Goal: Book appointment/travel/reservation

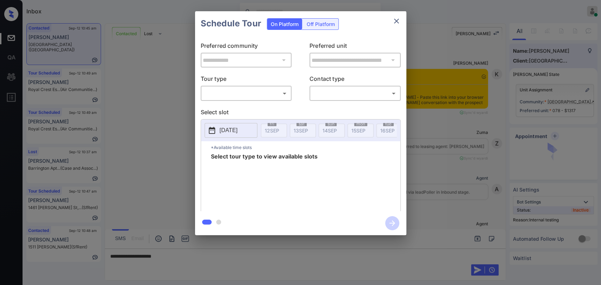
click at [250, 99] on body "Inbox Danielle Dela Cruz Online Set yourself offline Set yourself on break Prof…" at bounding box center [300, 142] width 601 height 285
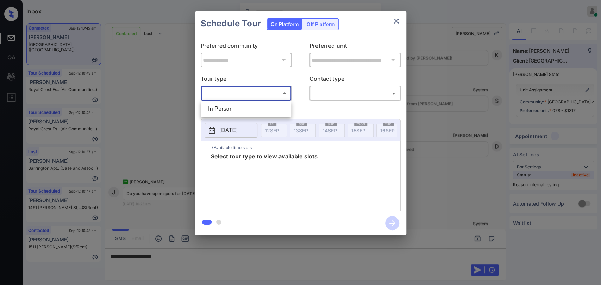
click at [225, 108] on li "In Person" at bounding box center [245, 109] width 87 height 13
type input "********"
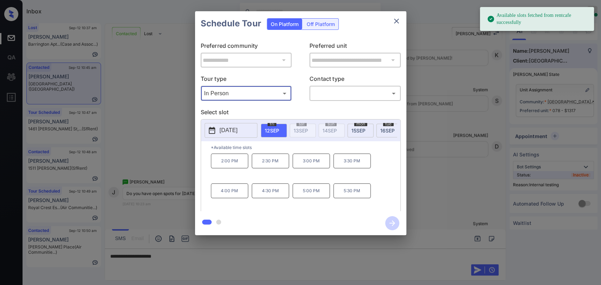
click at [384, 129] on span "16 SEP" at bounding box center [387, 131] width 14 height 6
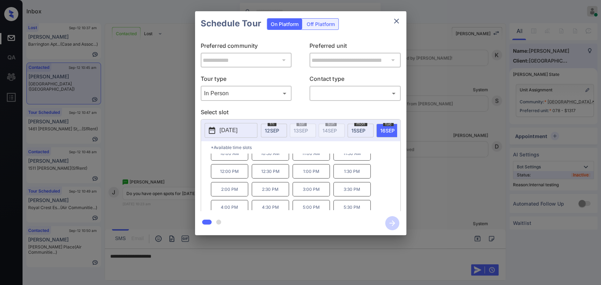
scroll to position [11, 0]
click at [398, 19] on icon "close" at bounding box center [396, 21] width 5 height 5
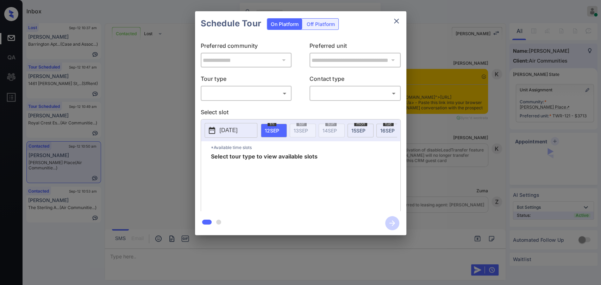
scroll to position [1410, 0]
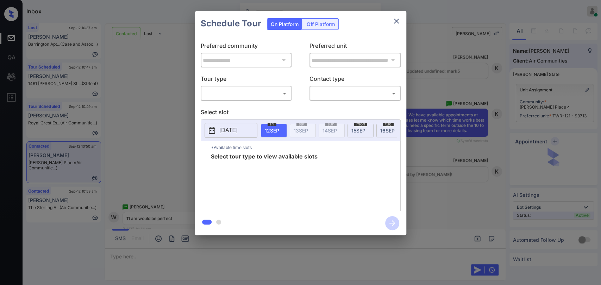
click at [221, 96] on body "Inbox Danielle Dela Cruz Online Set yourself offline Set yourself on break Prof…" at bounding box center [300, 142] width 601 height 285
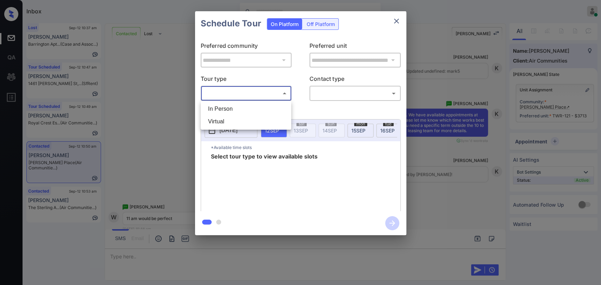
click at [225, 106] on li "In Person" at bounding box center [245, 109] width 87 height 13
type input "********"
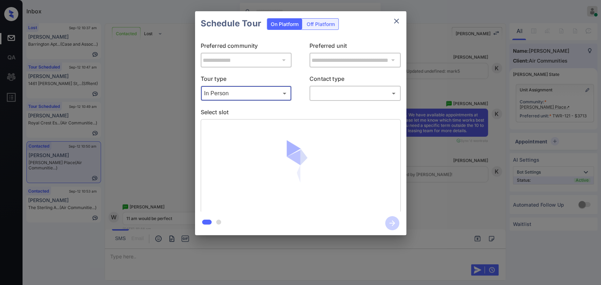
click at [344, 91] on body "Inbox Danielle Dela Cruz Online Set yourself offline Set yourself on break Prof…" at bounding box center [300, 142] width 601 height 285
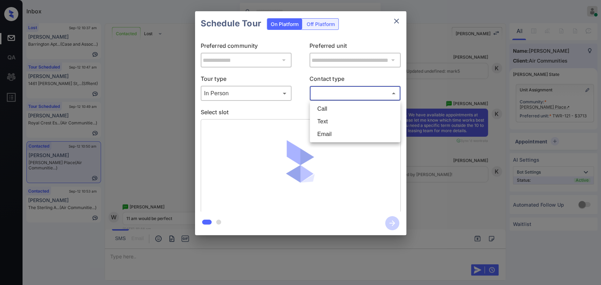
click at [325, 121] on li "Text" at bounding box center [354, 121] width 87 height 13
type input "****"
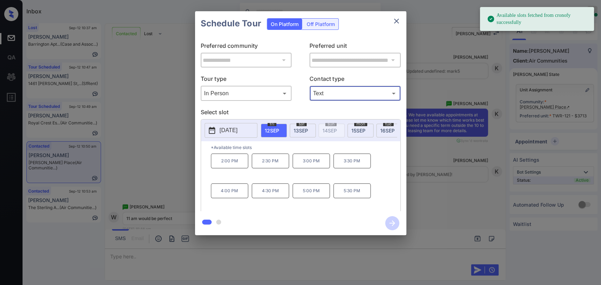
click at [304, 130] on span "13 SEP" at bounding box center [300, 131] width 14 height 6
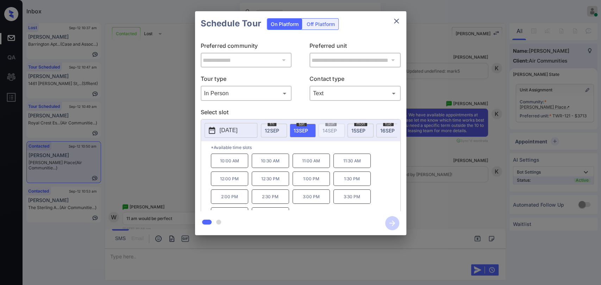
click at [307, 163] on p "11:00 AM" at bounding box center [310, 161] width 37 height 14
click at [392, 223] on icon "button" at bounding box center [392, 224] width 6 height 6
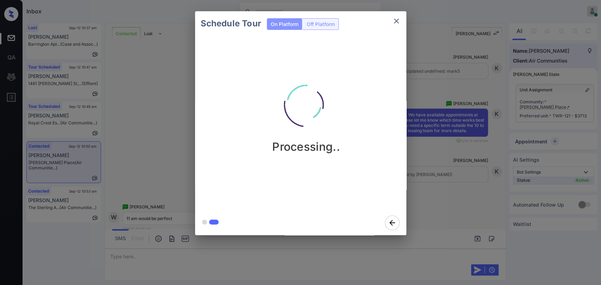
click at [172, 87] on div "Schedule Tour On Platform Off Platform Processing.." at bounding box center [300, 123] width 601 height 247
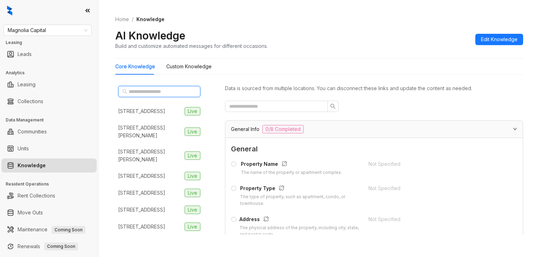
click at [160, 90] on input "text" at bounding box center [160, 92] width 62 height 8
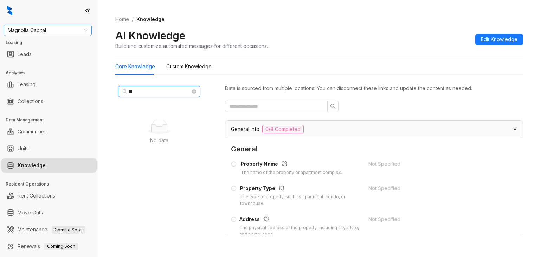
click at [55, 26] on span "Magnolia Capital" at bounding box center [48, 30] width 80 height 11
type input "**"
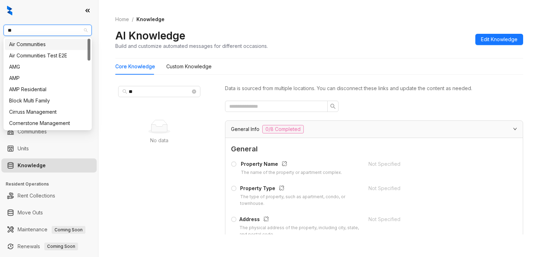
type input "***"
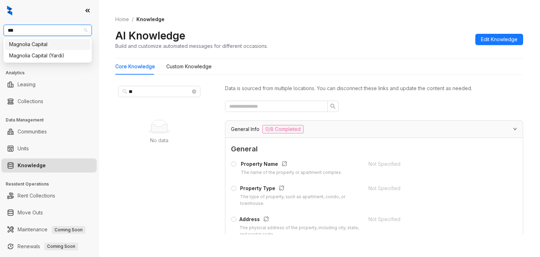
click at [20, 44] on div "Magnolia Capital" at bounding box center [47, 44] width 77 height 8
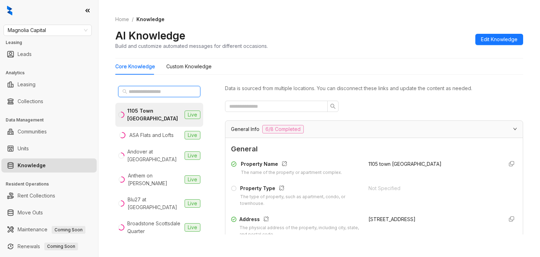
click at [146, 92] on input "text" at bounding box center [160, 92] width 62 height 8
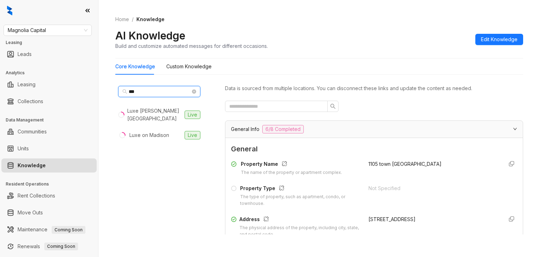
type input "***"
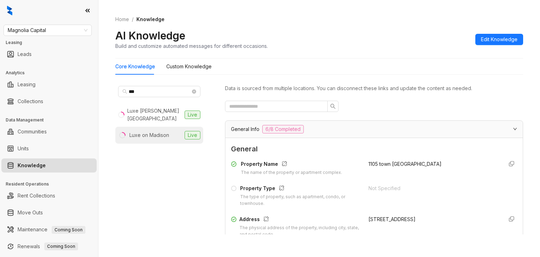
click at [161, 131] on div "Luxe on Madison" at bounding box center [149, 135] width 40 height 8
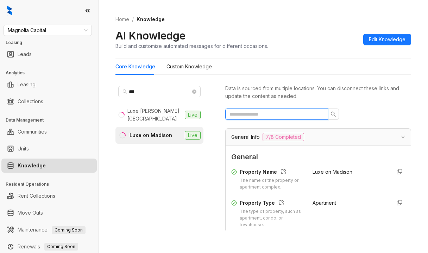
click at [261, 113] on input "text" at bounding box center [273, 114] width 89 height 8
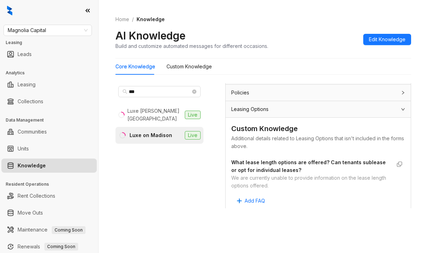
scroll to position [229, 0]
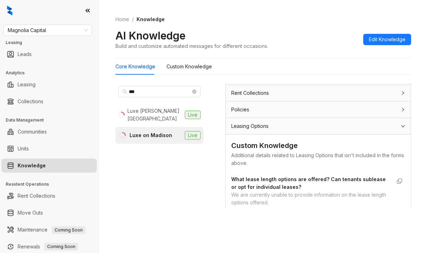
type input "****"
click at [58, 30] on span "Magnolia Capital" at bounding box center [48, 30] width 80 height 11
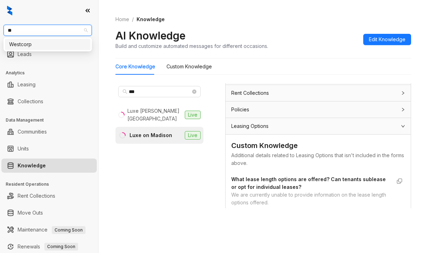
type input "***"
click at [28, 46] on div "Westcorp" at bounding box center [47, 44] width 77 height 8
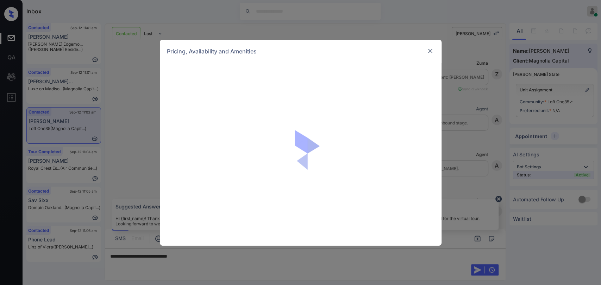
scroll to position [1496, 0]
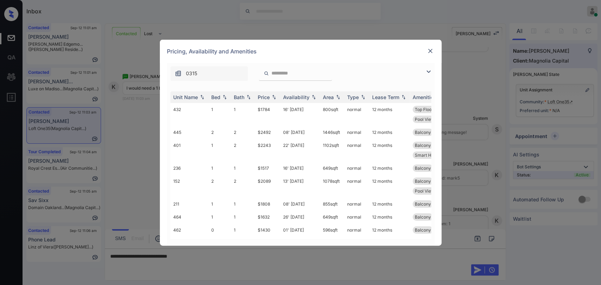
click at [141, 109] on div "**********" at bounding box center [300, 142] width 601 height 285
click at [426, 50] on img at bounding box center [429, 50] width 7 height 7
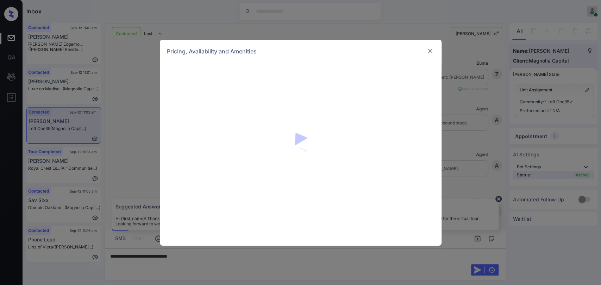
scroll to position [1496, 0]
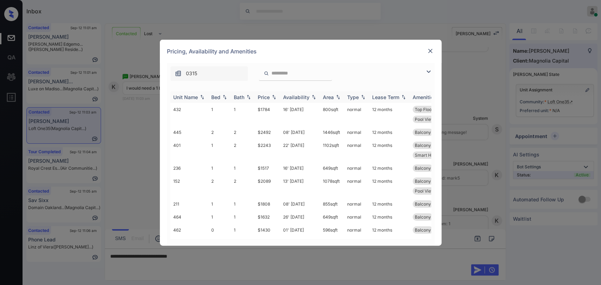
click at [209, 95] on th "Bed" at bounding box center [219, 97] width 23 height 12
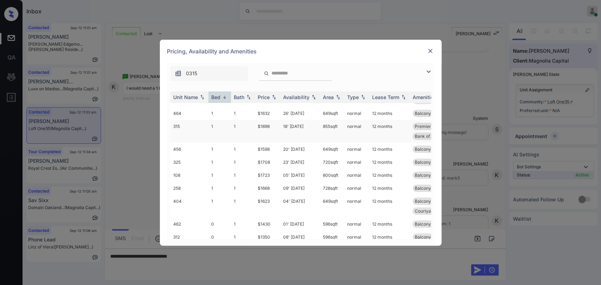
scroll to position [307, 0]
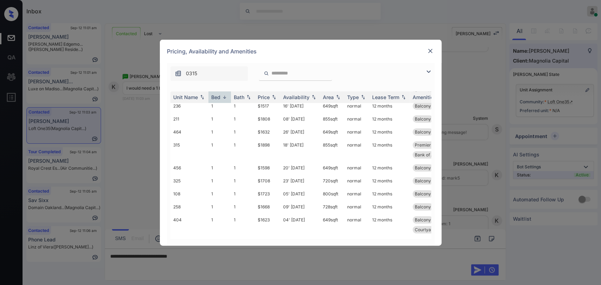
click at [109, 150] on div "**********" at bounding box center [300, 142] width 601 height 285
click at [431, 51] on img at bounding box center [429, 50] width 7 height 7
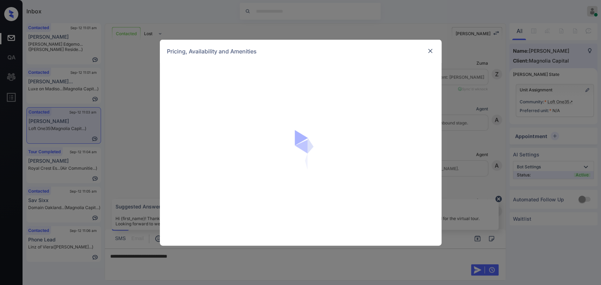
scroll to position [1496, 0]
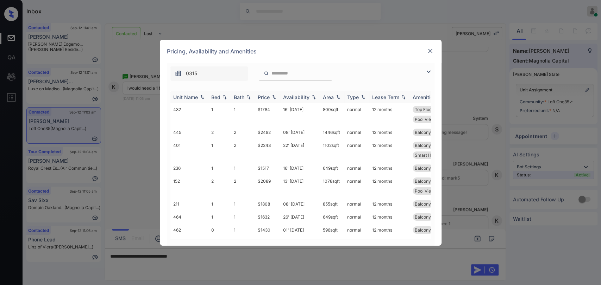
click at [217, 95] on div "Bed" at bounding box center [215, 97] width 9 height 6
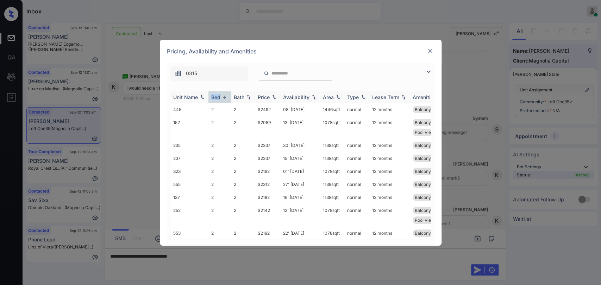
click at [217, 95] on div "Bed" at bounding box center [215, 97] width 9 height 6
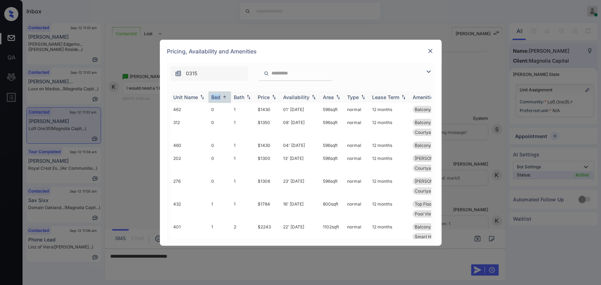
click at [217, 95] on div "Bed" at bounding box center [215, 97] width 9 height 6
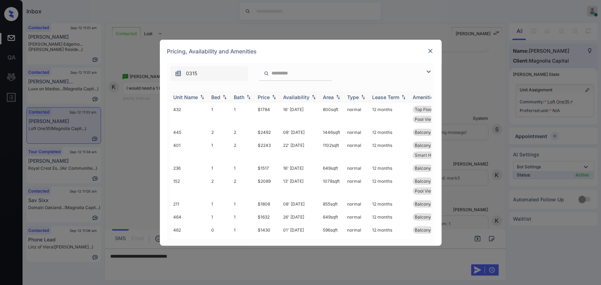
click at [217, 95] on div "Bed" at bounding box center [215, 97] width 9 height 6
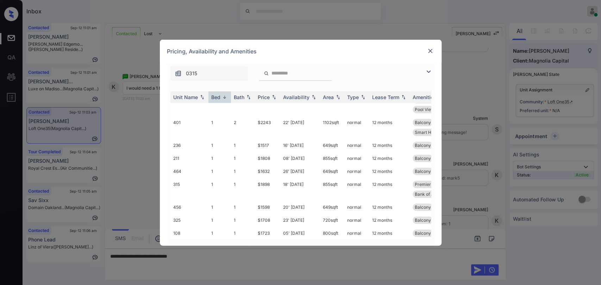
scroll to position [307, 0]
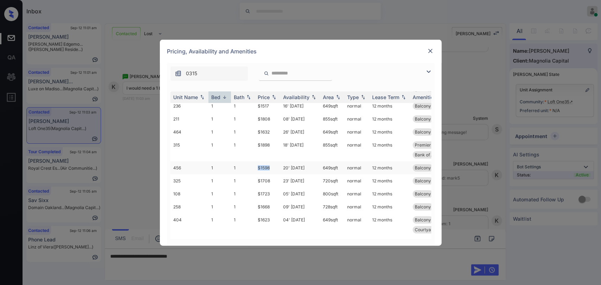
drag, startPoint x: 257, startPoint y: 168, endPoint x: 274, endPoint y: 168, distance: 17.2
click at [274, 168] on td "$1598" at bounding box center [267, 167] width 25 height 13
copy td "$1598"
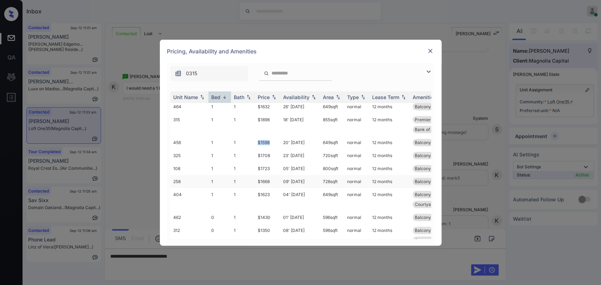
scroll to position [346, 0]
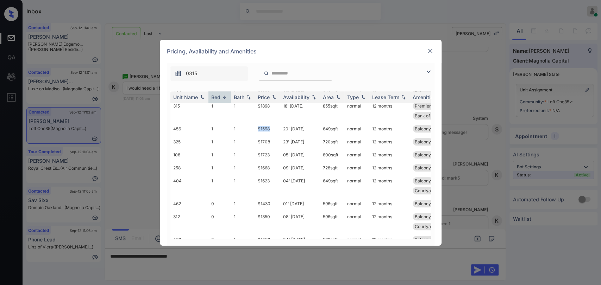
click at [429, 50] on img at bounding box center [429, 50] width 7 height 7
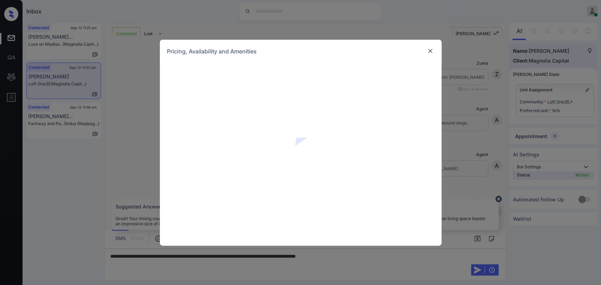
scroll to position [1496, 0]
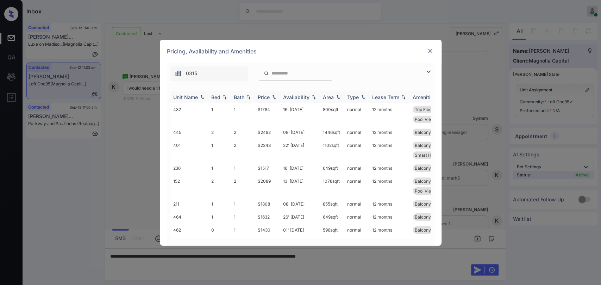
click at [214, 99] on div "Bed" at bounding box center [215, 97] width 9 height 6
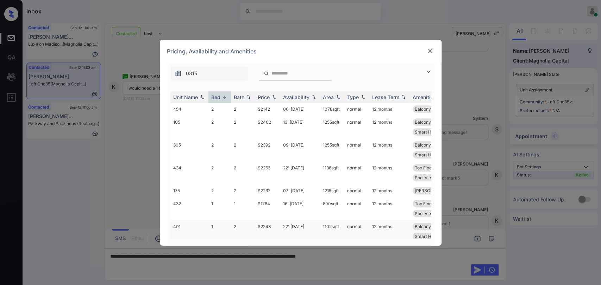
scroll to position [234, 0]
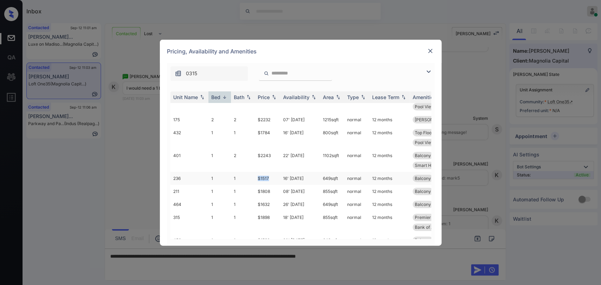
drag, startPoint x: 255, startPoint y: 178, endPoint x: 273, endPoint y: 176, distance: 18.1
click at [273, 176] on td "$1517" at bounding box center [267, 178] width 25 height 13
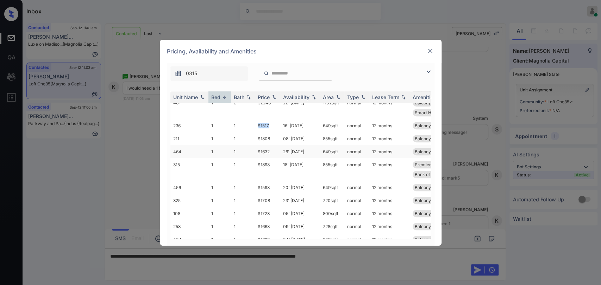
scroll to position [273, 0]
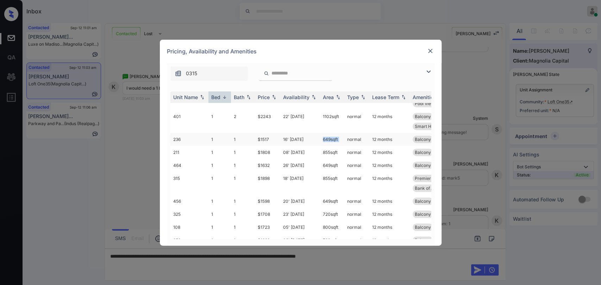
drag, startPoint x: 321, startPoint y: 137, endPoint x: 346, endPoint y: 138, distance: 25.3
click at [346, 138] on tr "236 1 1 $1517 16' Jul 25 649 sqft normal 12 months Balcony Smart Home Enab... P…" at bounding box center [354, 139] width 368 height 13
copy td "649 sqft"
click at [432, 47] on img at bounding box center [429, 50] width 7 height 7
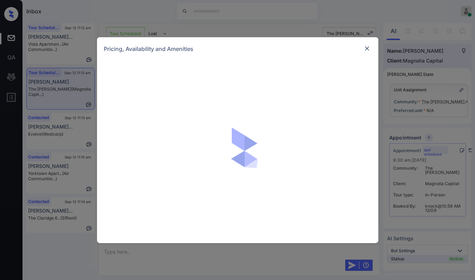
scroll to position [2042, 0]
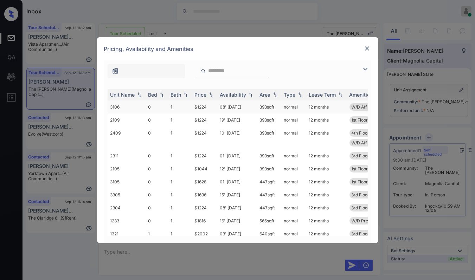
click at [168, 105] on td "1" at bounding box center [180, 107] width 24 height 13
click at [169, 105] on td "1" at bounding box center [180, 107] width 24 height 13
click at [172, 106] on td "1" at bounding box center [180, 107] width 24 height 13
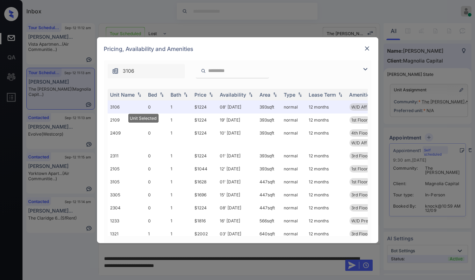
click at [363, 47] on div at bounding box center [367, 48] width 8 height 8
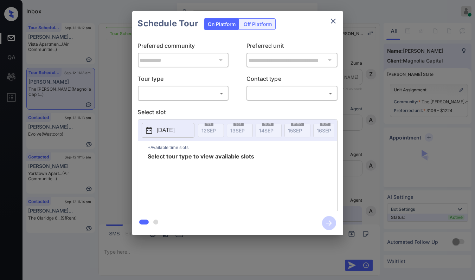
scroll to position [2042, 0]
click at [171, 98] on body "Inbox [PERSON_NAME] [PERSON_NAME] Online Set yourself offline Set yourself on b…" at bounding box center [237, 140] width 475 height 280
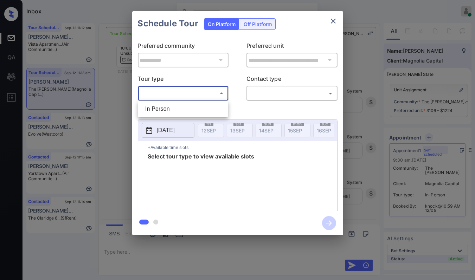
click at [158, 108] on li "In Person" at bounding box center [183, 109] width 87 height 13
type input "********"
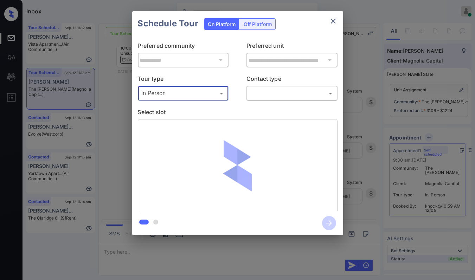
click at [275, 91] on body "Inbox [PERSON_NAME] [PERSON_NAME] Online Set yourself offline Set yourself on b…" at bounding box center [237, 140] width 475 height 280
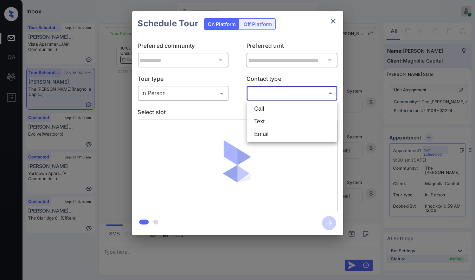
click at [268, 120] on li "Text" at bounding box center [292, 121] width 87 height 13
type input "****"
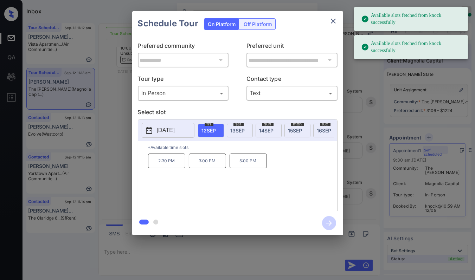
click at [167, 126] on p "2025-09-12" at bounding box center [166, 130] width 18 height 8
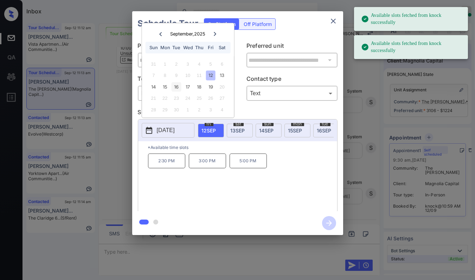
click at [178, 87] on div "16" at bounding box center [176, 86] width 9 height 9
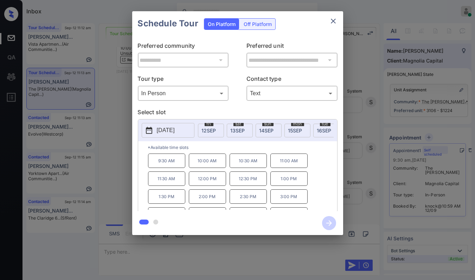
click at [208, 167] on p "10:00 AM" at bounding box center [207, 161] width 37 height 14
click at [327, 224] on icon "button" at bounding box center [329, 223] width 14 height 14
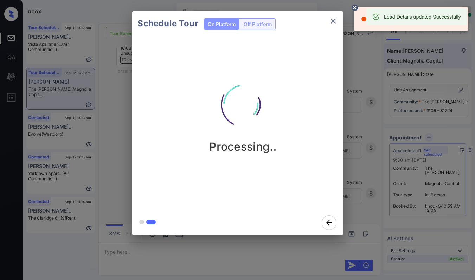
click at [374, 28] on div "Client Error: 'profile/phone' must NOT have fewer than 10 characters" at bounding box center [411, 19] width 101 height 20
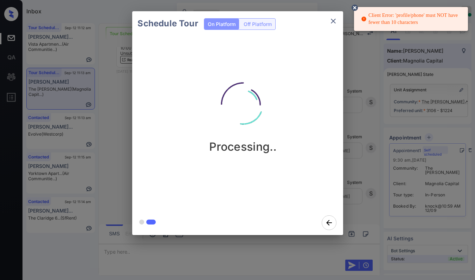
click at [334, 19] on icon "close" at bounding box center [333, 21] width 8 height 8
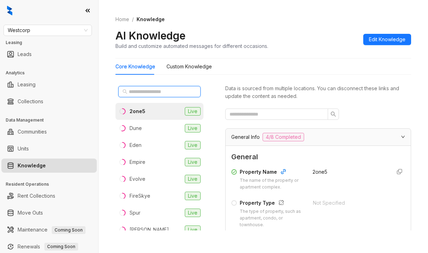
click at [157, 91] on input "text" at bounding box center [160, 92] width 62 height 8
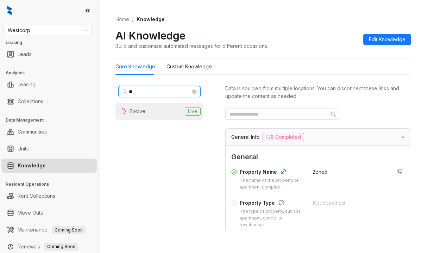
type input "**"
click at [148, 109] on li "Evolve Live" at bounding box center [159, 111] width 88 height 17
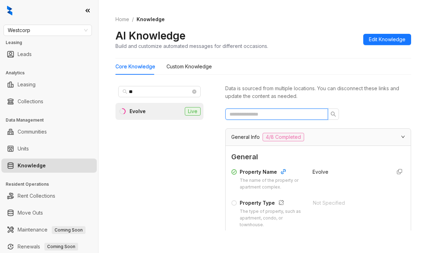
click at [267, 117] on input "text" at bounding box center [273, 114] width 89 height 8
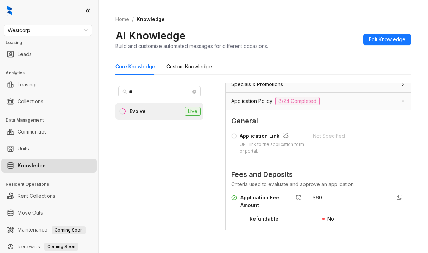
scroll to position [70, 0]
click at [262, 134] on div "Application Link" at bounding box center [272, 135] width 65 height 9
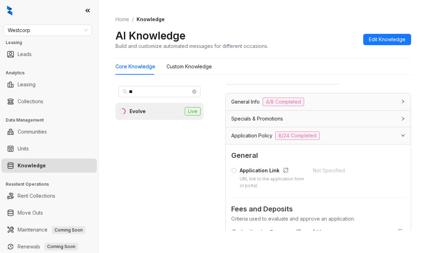
scroll to position [0, 0]
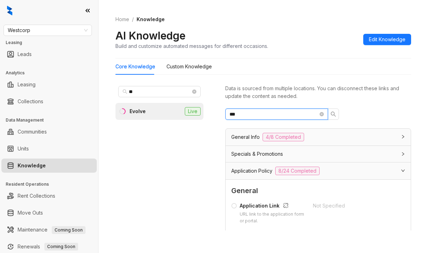
drag, startPoint x: 265, startPoint y: 116, endPoint x: 190, endPoint y: 115, distance: 75.3
click at [191, 115] on div "** Evolve Live Data is sourced from multiple locations. You can disconnect thes…" at bounding box center [263, 158] width 296 height 156
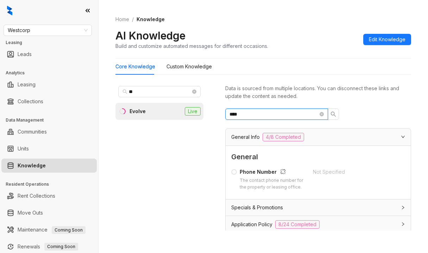
type input "****"
click at [52, 30] on span "Westcorp" at bounding box center [48, 30] width 80 height 11
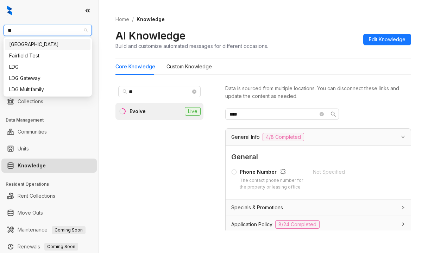
type input "***"
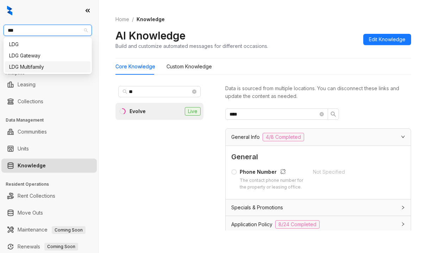
click at [17, 64] on div "LDG Multifamily" at bounding box center [47, 67] width 77 height 8
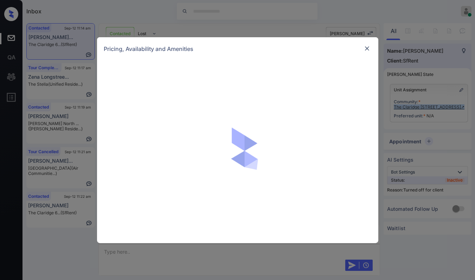
scroll to position [0, 3]
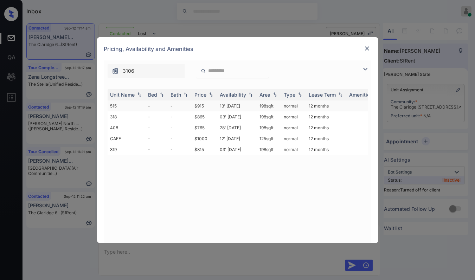
click at [148, 108] on td "-" at bounding box center [157, 106] width 23 height 11
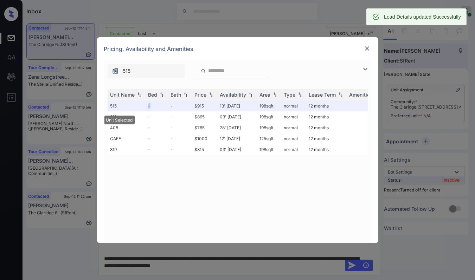
click at [364, 47] on img at bounding box center [367, 48] width 7 height 7
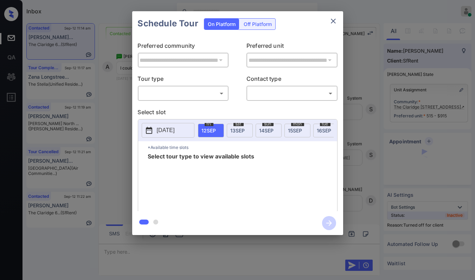
scroll to position [0, 3]
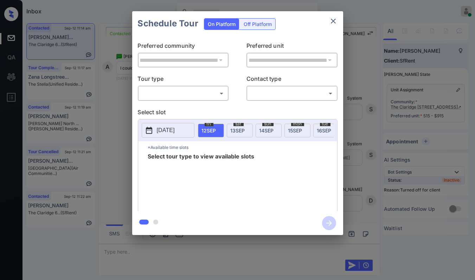
click at [202, 98] on body "Inbox [PERSON_NAME] [PERSON_NAME] Online Set yourself offline Set yourself on b…" at bounding box center [237, 140] width 475 height 280
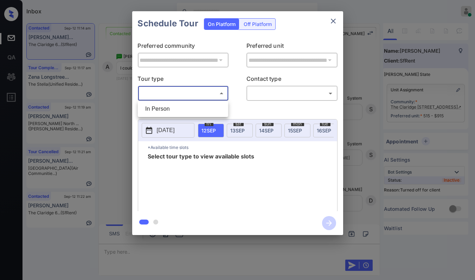
click at [259, 23] on div at bounding box center [237, 140] width 475 height 280
click at [256, 28] on div "Off Platform" at bounding box center [257, 24] width 35 height 11
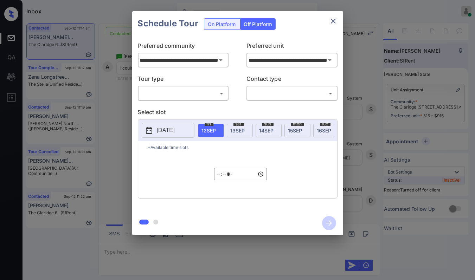
click at [207, 128] on span "[DATE]" at bounding box center [209, 131] width 14 height 6
click at [218, 178] on input "*****" at bounding box center [240, 174] width 53 height 12
type input "*****"
click at [186, 92] on body "Inbox [PERSON_NAME] [PERSON_NAME] Online Set yourself offline Set yourself on b…" at bounding box center [237, 140] width 475 height 280
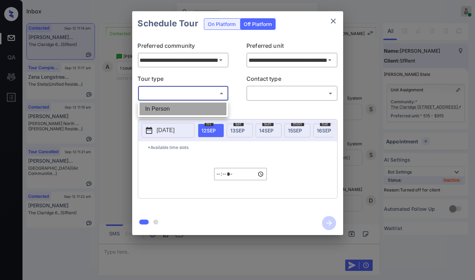
click at [171, 107] on li "In Person" at bounding box center [183, 109] width 87 height 13
type input "********"
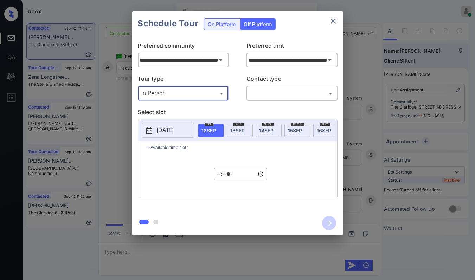
click at [275, 90] on body "Inbox [PERSON_NAME] [PERSON_NAME] Online Set yourself offline Set yourself on b…" at bounding box center [237, 140] width 475 height 280
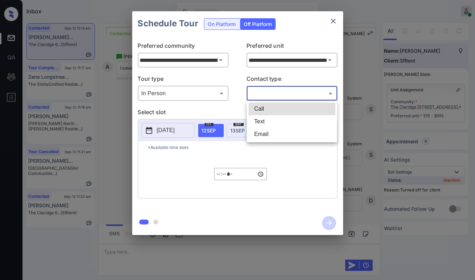
click at [262, 122] on li "Text" at bounding box center [292, 121] width 87 height 13
type input "****"
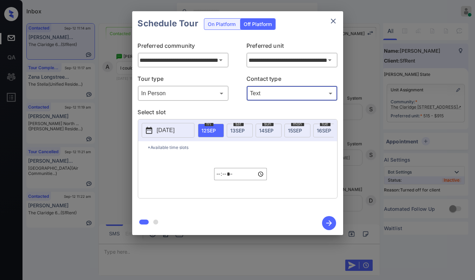
click at [329, 220] on icon "button" at bounding box center [329, 223] width 14 height 14
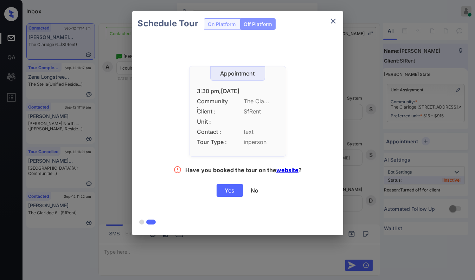
click at [230, 189] on div "Yes" at bounding box center [230, 190] width 26 height 13
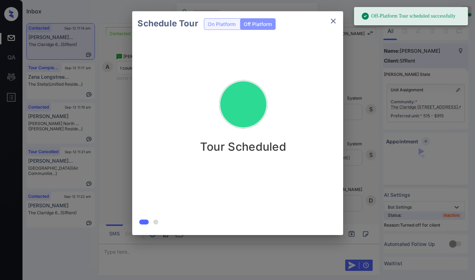
click at [331, 19] on icon "close" at bounding box center [333, 21] width 8 height 8
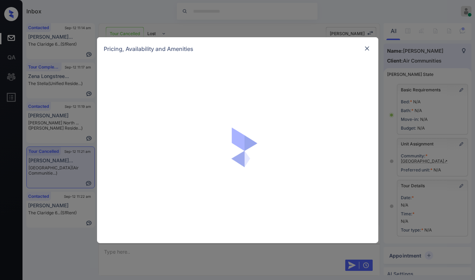
scroll to position [6557, 0]
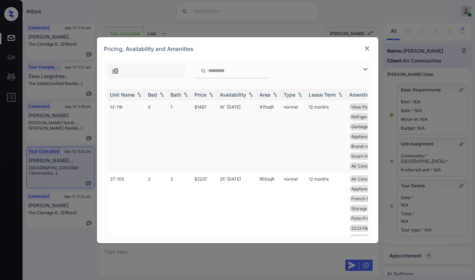
click at [156, 108] on td "0" at bounding box center [157, 137] width 23 height 72
click at [155, 108] on td "0" at bounding box center [157, 137] width 23 height 72
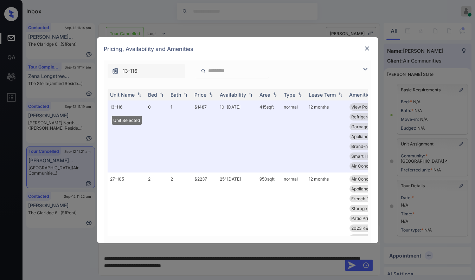
click at [368, 46] on img at bounding box center [367, 48] width 7 height 7
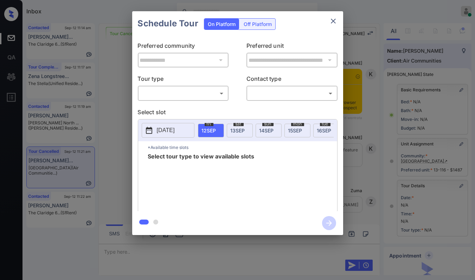
scroll to position [6596, 0]
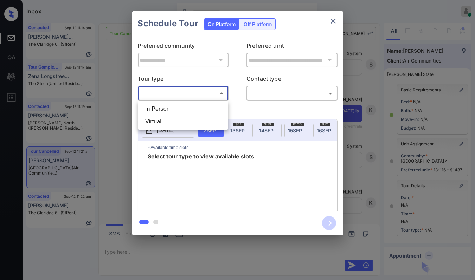
click at [201, 96] on body "Inbox Danielle Dela Cruz Online Set yourself offline Set yourself on break Prof…" at bounding box center [237, 140] width 475 height 280
click at [166, 108] on li "In Person" at bounding box center [183, 109] width 87 height 13
type input "********"
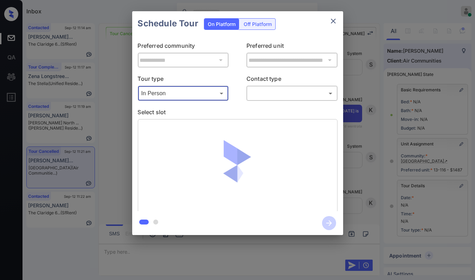
click at [291, 90] on body "Inbox Danielle Dela Cruz Online Set yourself offline Set yourself on break Prof…" at bounding box center [237, 140] width 475 height 280
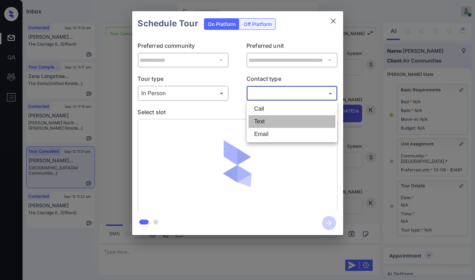
click at [266, 119] on li "Text" at bounding box center [292, 121] width 87 height 13
type input "****"
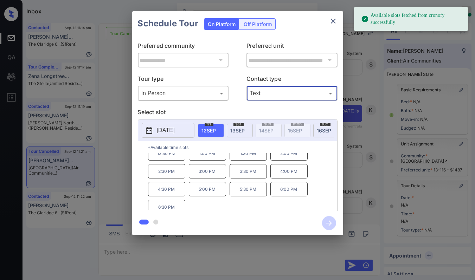
scroll to position [11, 0]
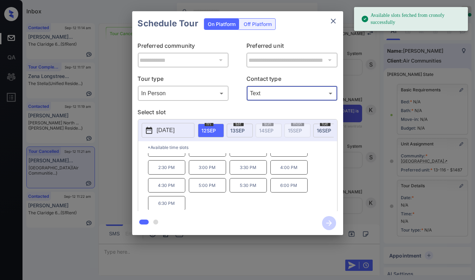
click at [209, 189] on p "5:00 PM" at bounding box center [207, 185] width 37 height 14
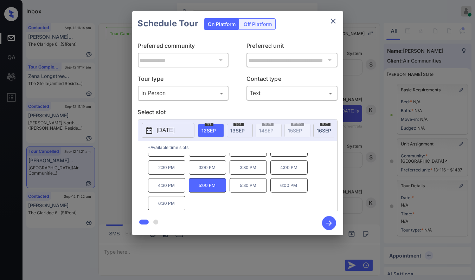
click at [328, 218] on icon "button" at bounding box center [329, 223] width 14 height 14
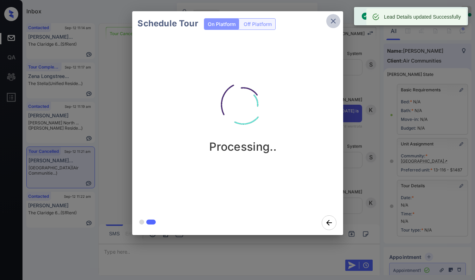
click at [334, 20] on icon "close" at bounding box center [333, 21] width 8 height 8
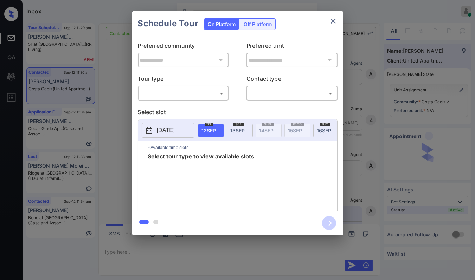
scroll to position [1456, 0]
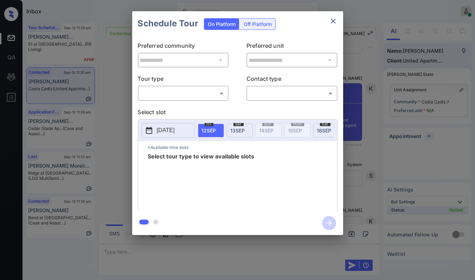
click at [175, 97] on body "Inbox Danielle Dela Cruz Online Set yourself offline Set yourself on break Prof…" at bounding box center [237, 140] width 475 height 280
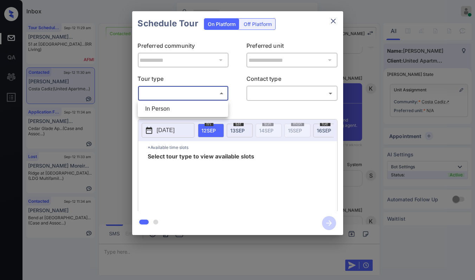
click at [160, 112] on li "In Person" at bounding box center [183, 109] width 87 height 13
type input "********"
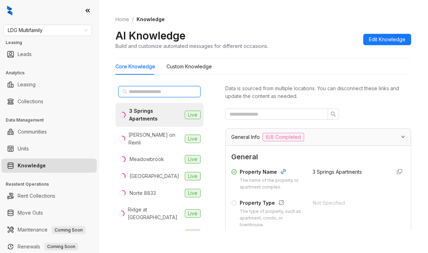
click at [155, 95] on input "text" at bounding box center [160, 92] width 62 height 8
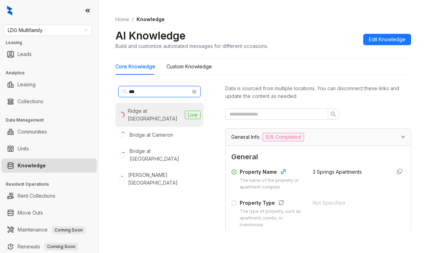
type input "***"
click at [153, 109] on div "Ridge at [GEOGRAPHIC_DATA]" at bounding box center [155, 114] width 54 height 15
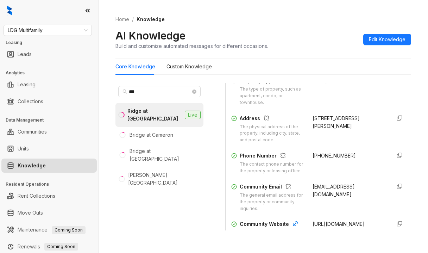
scroll to position [141, 0]
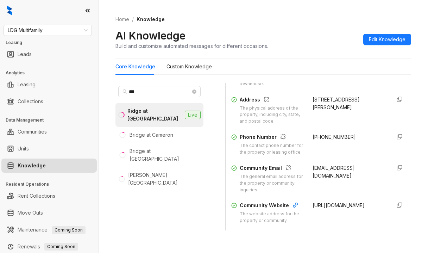
click at [312, 136] on span "[PHONE_NUMBER]" at bounding box center [333, 137] width 43 height 6
copy div "[PHONE_NUMBER]"
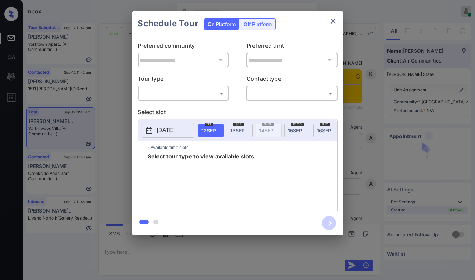
scroll to position [2229, 0]
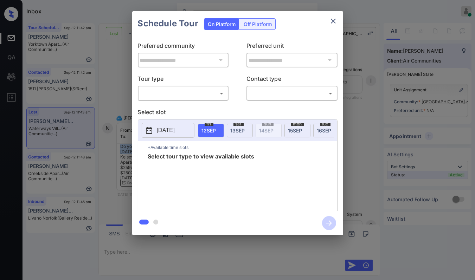
click at [183, 91] on body "Inbox [PERSON_NAME] [PERSON_NAME] Online Set yourself offline Set yourself on b…" at bounding box center [237, 140] width 475 height 280
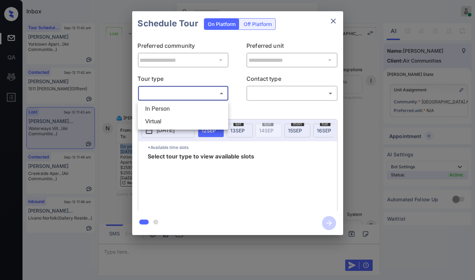
click at [163, 110] on li "In Person" at bounding box center [183, 109] width 87 height 13
type input "********"
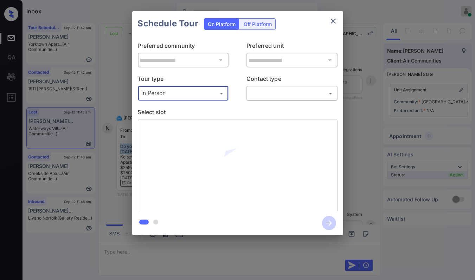
click at [287, 91] on body "Inbox [PERSON_NAME] [PERSON_NAME] Online Set yourself offline Set yourself on b…" at bounding box center [237, 140] width 475 height 280
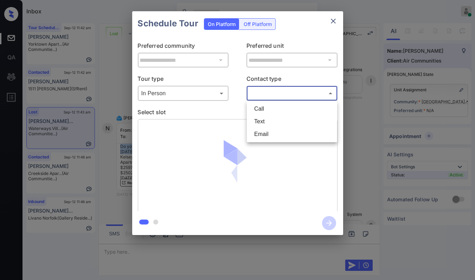
click at [262, 120] on li "Text" at bounding box center [292, 121] width 87 height 13
type input "****"
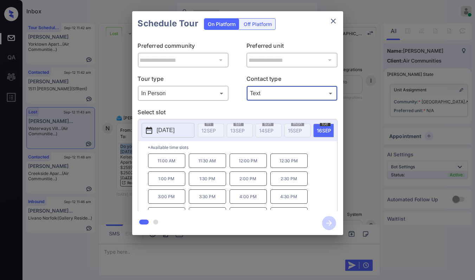
scroll to position [11, 0]
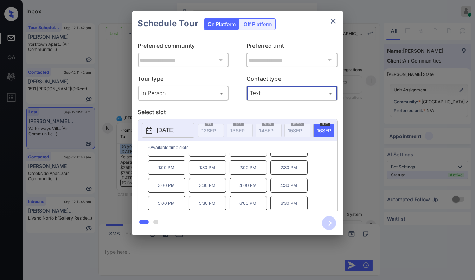
click at [333, 19] on icon "close" at bounding box center [333, 21] width 8 height 8
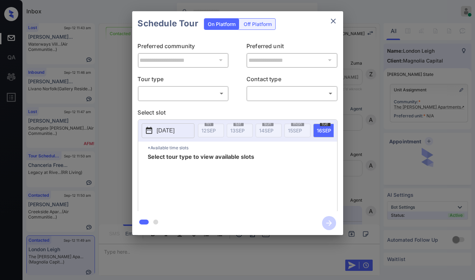
scroll to position [733, 0]
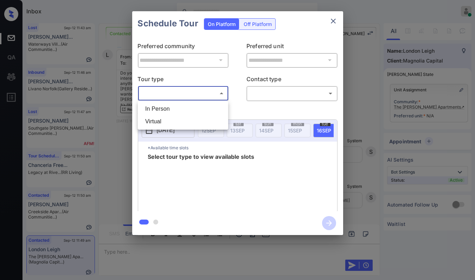
click at [207, 95] on body "Inbox [PERSON_NAME] [PERSON_NAME] Online Set yourself offline Set yourself on b…" at bounding box center [237, 140] width 475 height 280
click at [332, 20] on div at bounding box center [237, 140] width 475 height 280
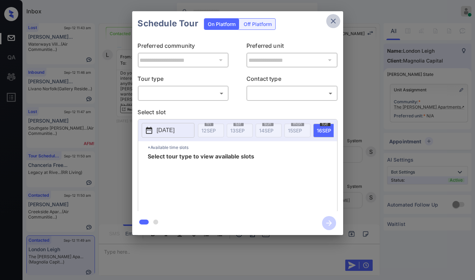
click at [335, 20] on icon "close" at bounding box center [333, 21] width 8 height 8
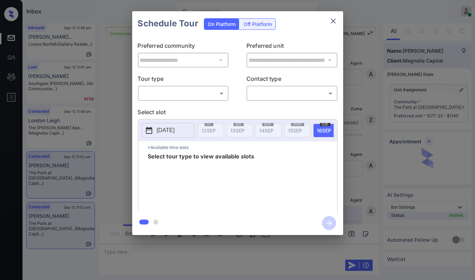
scroll to position [674, 0]
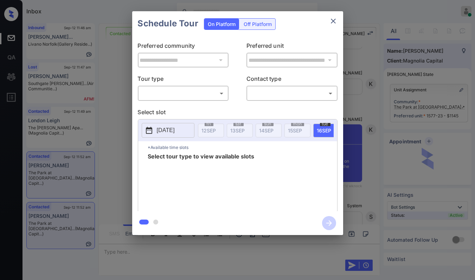
drag, startPoint x: 129, startPoint y: 70, endPoint x: 125, endPoint y: 71, distance: 4.9
click at [125, 71] on div "**********" at bounding box center [237, 123] width 475 height 247
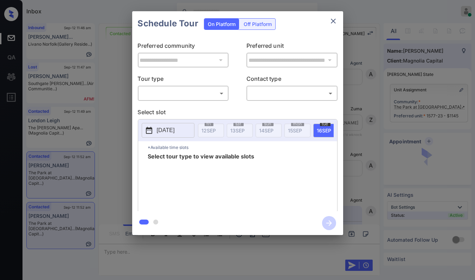
scroll to position [478, 0]
click at [200, 91] on body "Inbox [PERSON_NAME] [PERSON_NAME] Online Set yourself offline Set yourself on b…" at bounding box center [237, 140] width 475 height 280
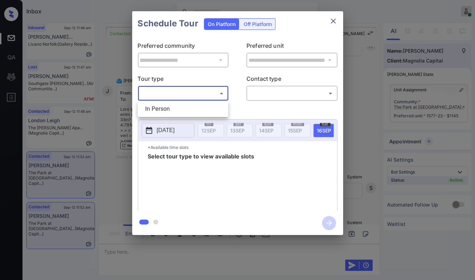
click at [152, 109] on li "In Person" at bounding box center [183, 109] width 87 height 13
type input "********"
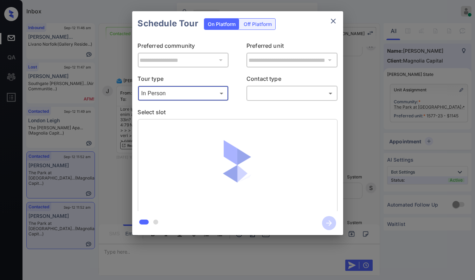
click at [276, 91] on body "Inbox [PERSON_NAME] [PERSON_NAME] Online Set yourself offline Set yourself on b…" at bounding box center [237, 140] width 475 height 280
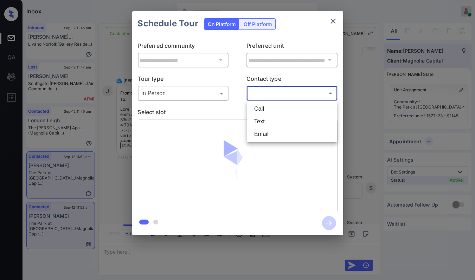
click at [264, 119] on li "Text" at bounding box center [292, 121] width 87 height 13
type input "****"
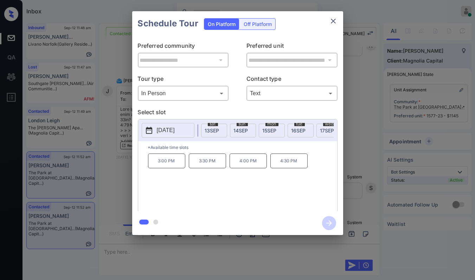
scroll to position [0, 31]
click at [318, 128] on span "17 SEP" at bounding box center [322, 131] width 14 height 6
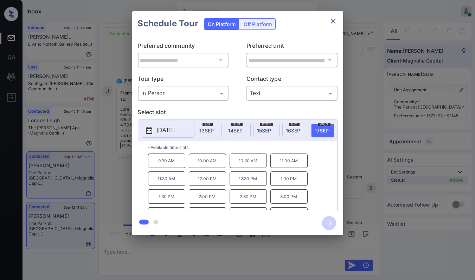
click at [284, 168] on p "11:00 AM" at bounding box center [289, 161] width 37 height 14
click at [331, 220] on icon "button" at bounding box center [329, 223] width 14 height 14
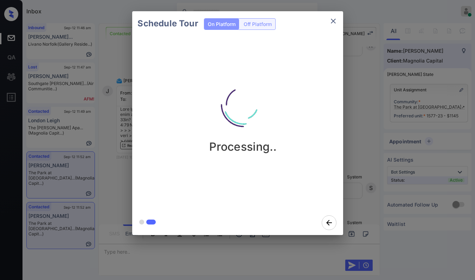
click at [35, 7] on div "Schedule Tour On Platform Off Platform Processing.." at bounding box center [237, 123] width 475 height 247
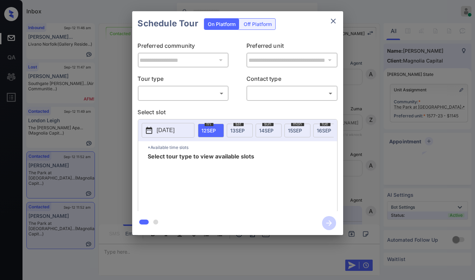
scroll to position [922, 0]
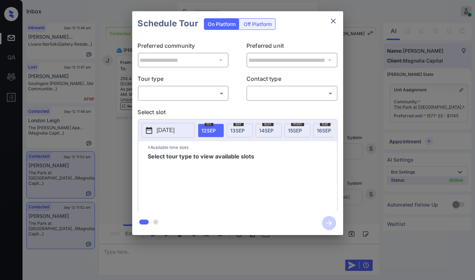
click at [176, 91] on body "Inbox [PERSON_NAME] [PERSON_NAME] Online Set yourself offline Set yourself on b…" at bounding box center [237, 140] width 475 height 280
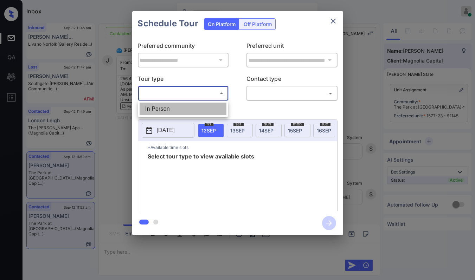
click at [167, 106] on li "In Person" at bounding box center [183, 109] width 87 height 13
type input "********"
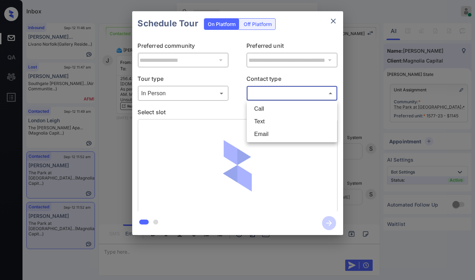
click at [271, 95] on body "Inbox [PERSON_NAME] [PERSON_NAME] Online Set yourself offline Set yourself on b…" at bounding box center [237, 140] width 475 height 280
click at [261, 119] on li "Text" at bounding box center [292, 121] width 87 height 13
type input "****"
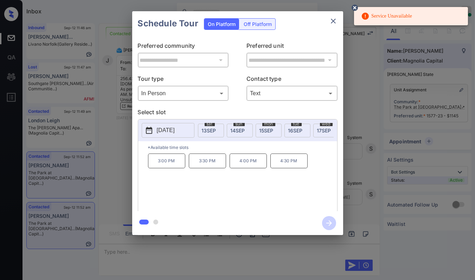
scroll to position [0, 31]
click at [318, 129] on span "[DATE]" at bounding box center [322, 131] width 14 height 6
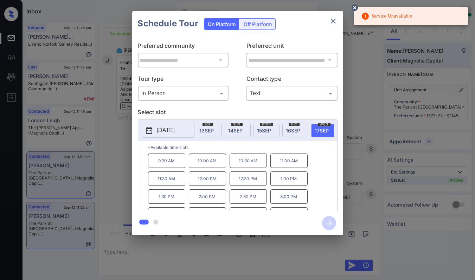
click at [280, 166] on p "11:00 AM" at bounding box center [289, 161] width 37 height 14
click at [326, 222] on icon "button" at bounding box center [329, 223] width 14 height 14
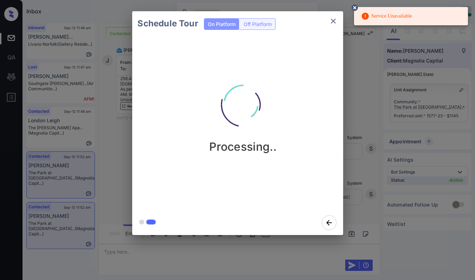
click at [357, 5] on icon at bounding box center [355, 8] width 6 height 6
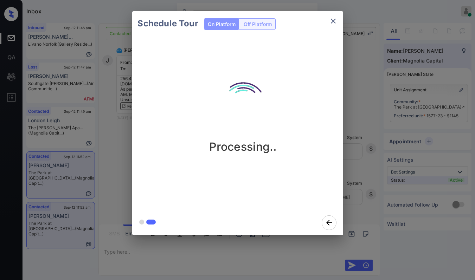
click at [282, 53] on div "Processing.." at bounding box center [243, 123] width 222 height 175
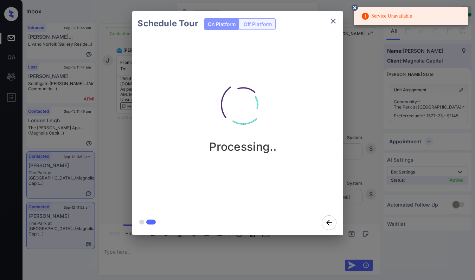
click at [355, 7] on circle at bounding box center [355, 8] width 4 height 4
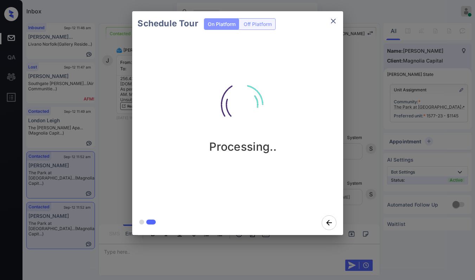
click at [330, 19] on icon "close" at bounding box center [333, 21] width 8 height 8
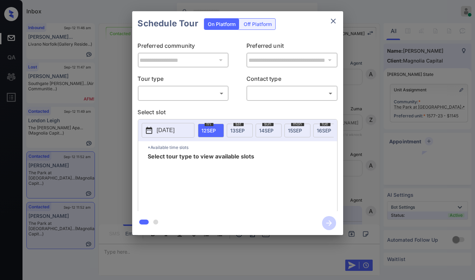
scroll to position [1171, 0]
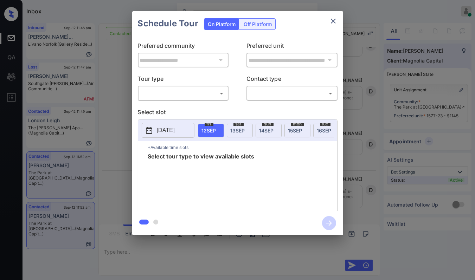
click at [172, 93] on body "Inbox [PERSON_NAME] [PERSON_NAME] Online Set yourself offline Set yourself on b…" at bounding box center [237, 140] width 475 height 280
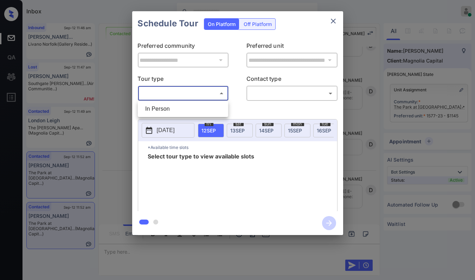
click at [163, 108] on li "In Person" at bounding box center [183, 109] width 87 height 13
type input "********"
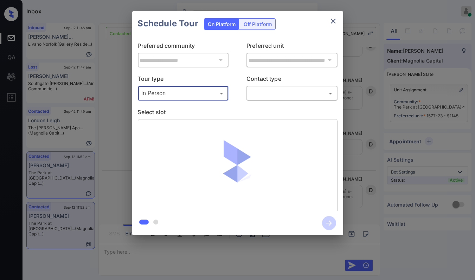
click at [277, 92] on body "Inbox [PERSON_NAME] [PERSON_NAME] Online Set yourself offline Set yourself on b…" at bounding box center [237, 140] width 475 height 280
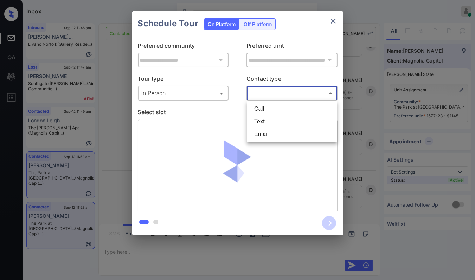
click at [259, 122] on li "Text" at bounding box center [292, 121] width 87 height 13
type input "****"
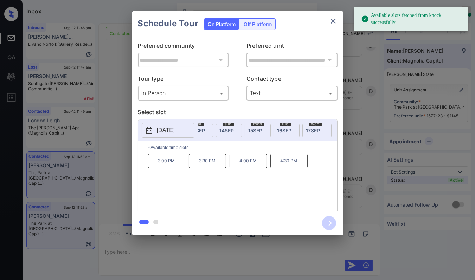
scroll to position [0, 47]
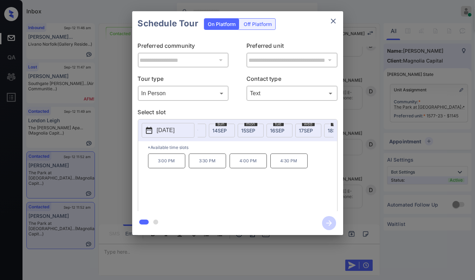
click at [311, 131] on span "17 SEP" at bounding box center [306, 131] width 14 height 6
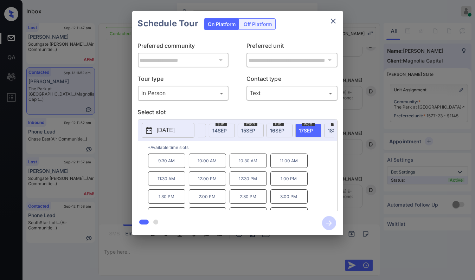
click at [285, 164] on p "11:00 AM" at bounding box center [289, 161] width 37 height 14
click at [328, 221] on icon "button" at bounding box center [329, 223] width 14 height 14
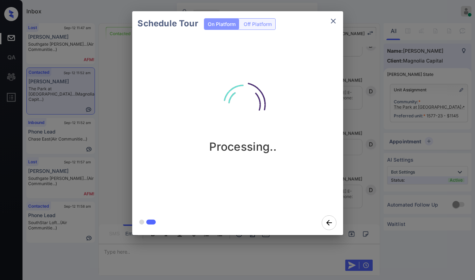
click at [42, 9] on div "Schedule Tour On Platform Off Platform Processing.." at bounding box center [237, 123] width 475 height 247
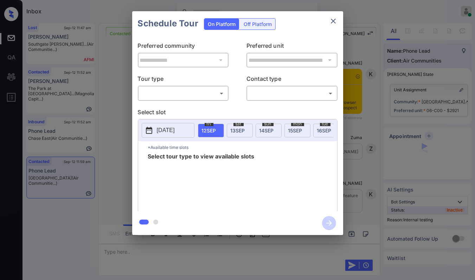
scroll to position [1230, 0]
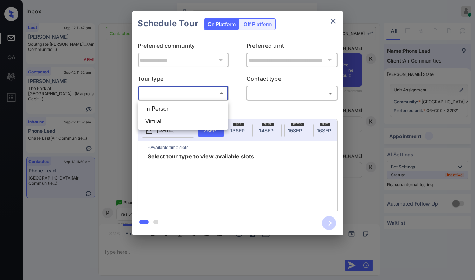
click at [190, 95] on body "Inbox [PERSON_NAME] [PERSON_NAME] Online Set yourself offline Set yourself on b…" at bounding box center [237, 140] width 475 height 280
click at [164, 107] on li "In Person" at bounding box center [183, 109] width 87 height 13
type input "********"
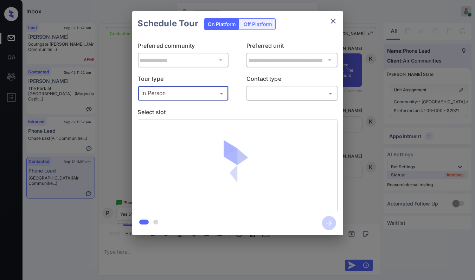
click at [268, 94] on body "Inbox [PERSON_NAME] [PERSON_NAME] Online Set yourself offline Set yourself on b…" at bounding box center [237, 140] width 475 height 280
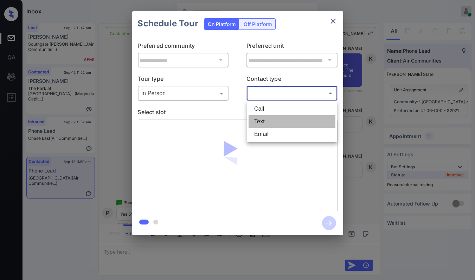
click at [262, 116] on li "Text" at bounding box center [292, 121] width 87 height 13
type input "****"
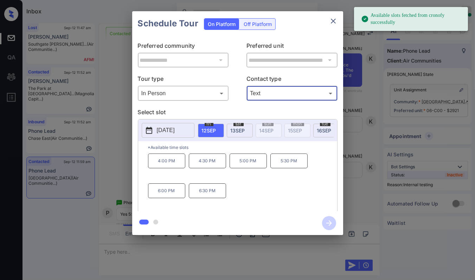
click at [290, 166] on p "5:30 PM" at bounding box center [289, 161] width 37 height 15
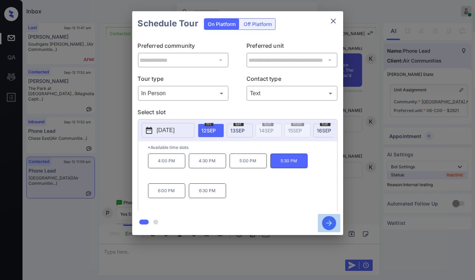
click at [329, 219] on icon "button" at bounding box center [329, 223] width 14 height 14
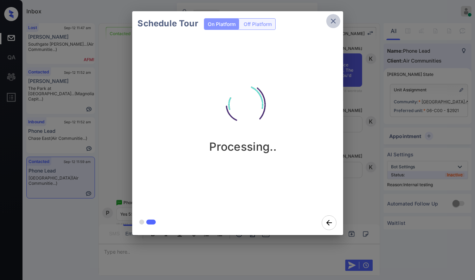
click at [331, 22] on icon "close" at bounding box center [333, 21] width 8 height 8
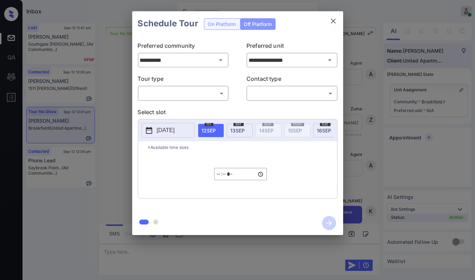
scroll to position [4447, 0]
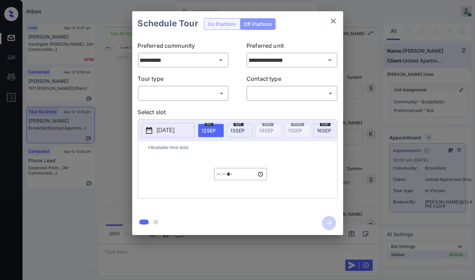
click at [172, 96] on body "Inbox [PERSON_NAME] [PERSON_NAME] Online Set yourself offline Set yourself on b…" at bounding box center [237, 140] width 475 height 280
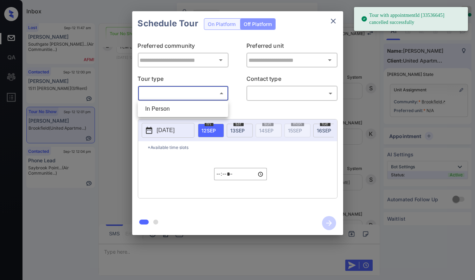
click at [169, 106] on li "In Person" at bounding box center [183, 109] width 87 height 13
type input "********"
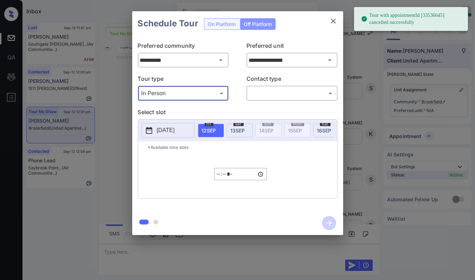
scroll to position [4494, 0]
click at [231, 129] on span "[DATE]" at bounding box center [238, 131] width 14 height 6
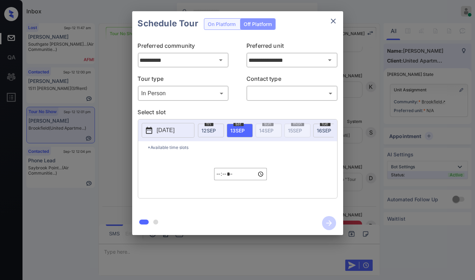
click at [333, 22] on icon "close" at bounding box center [333, 21] width 8 height 8
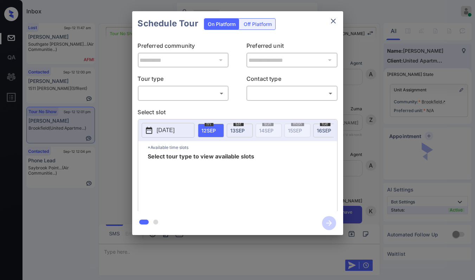
scroll to position [4494, 0]
click at [173, 90] on body "Inbox [PERSON_NAME] [PERSON_NAME] Online Set yourself offline Set yourself on b…" at bounding box center [237, 140] width 475 height 280
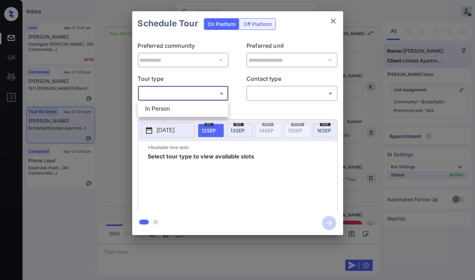
click at [168, 110] on li "In Person" at bounding box center [183, 109] width 87 height 13
type input "********"
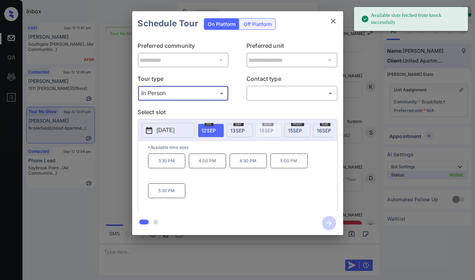
click at [244, 128] on span "[DATE]" at bounding box center [238, 131] width 14 height 6
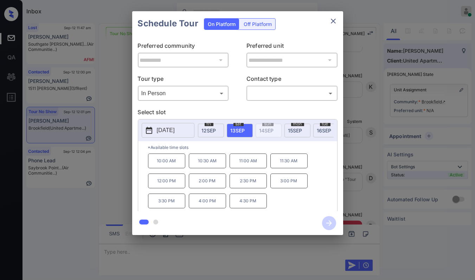
click at [332, 22] on icon "close" at bounding box center [333, 21] width 5 height 5
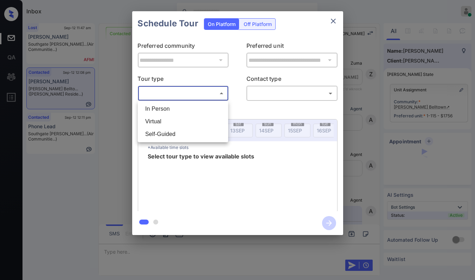
scroll to position [10238, 0]
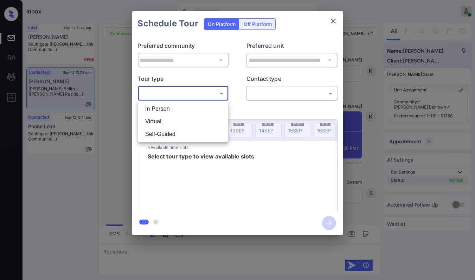
click at [119, 154] on div at bounding box center [237, 140] width 475 height 280
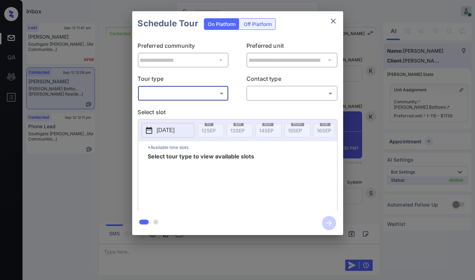
click at [335, 16] on button "close" at bounding box center [333, 21] width 14 height 14
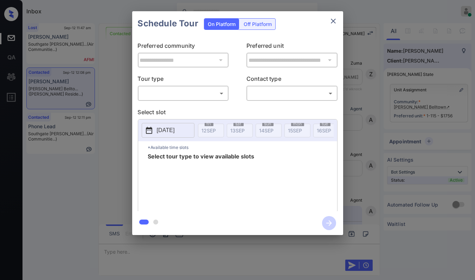
scroll to position [10238, 0]
click at [172, 91] on body "Inbox Danielle Dela Cruz Online Set yourself offline Set yourself on break Prof…" at bounding box center [237, 140] width 475 height 280
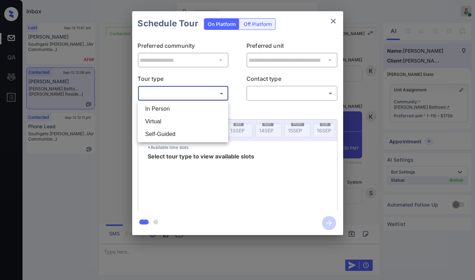
click at [158, 110] on li "In Person" at bounding box center [183, 109] width 87 height 13
type input "********"
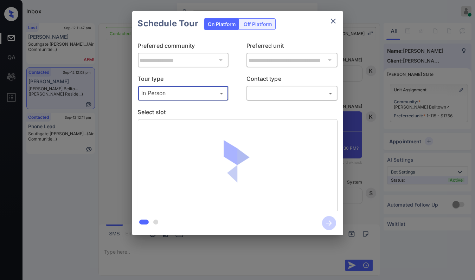
click at [293, 89] on body "Inbox Danielle Dela Cruz Online Set yourself offline Set yourself on break Prof…" at bounding box center [237, 140] width 475 height 280
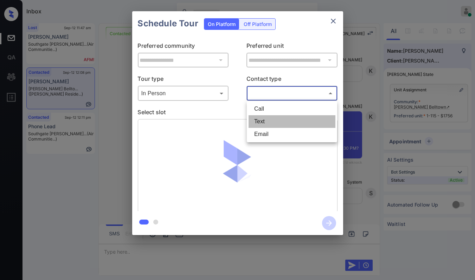
click at [262, 119] on li "Text" at bounding box center [292, 121] width 87 height 13
type input "****"
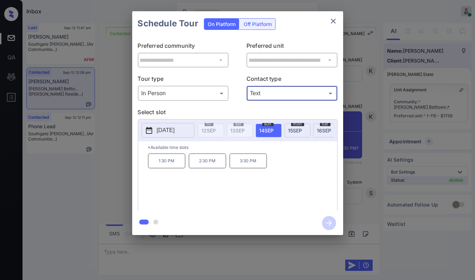
click at [171, 163] on p "1:30 PM" at bounding box center [166, 161] width 37 height 15
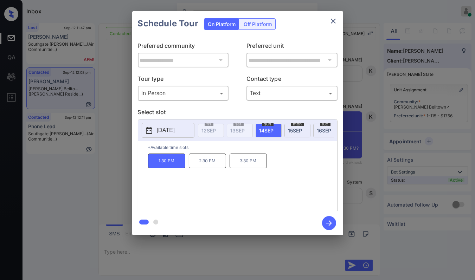
click at [329, 221] on icon "button" at bounding box center [329, 224] width 6 height 6
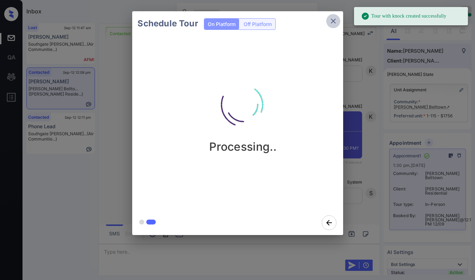
click at [333, 21] on icon "close" at bounding box center [333, 21] width 5 height 5
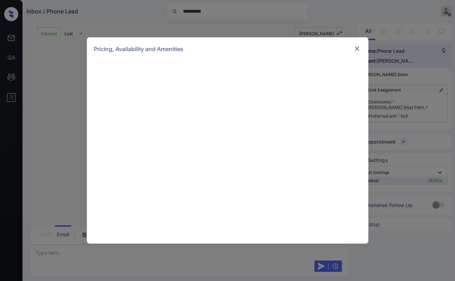
scroll to position [177, 0]
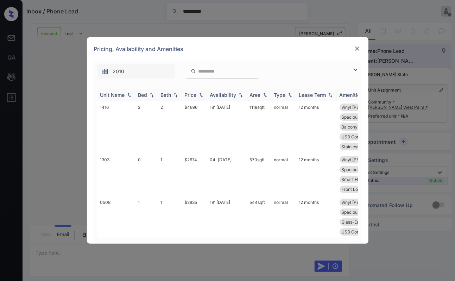
click at [142, 93] on div "Bed" at bounding box center [142, 95] width 9 height 6
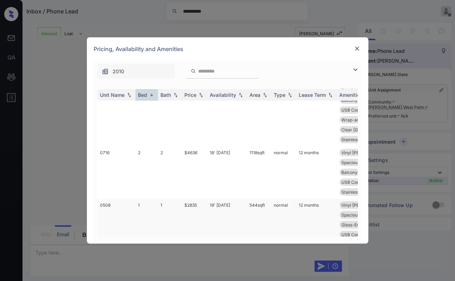
scroll to position [227, 0]
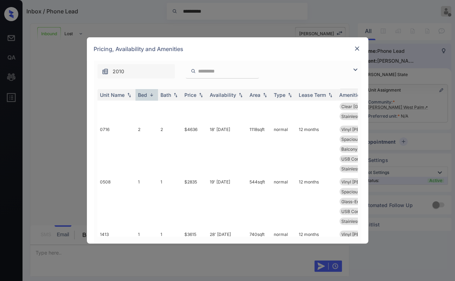
click at [356, 49] on img at bounding box center [357, 48] width 7 height 7
